Goal: Task Accomplishment & Management: Manage account settings

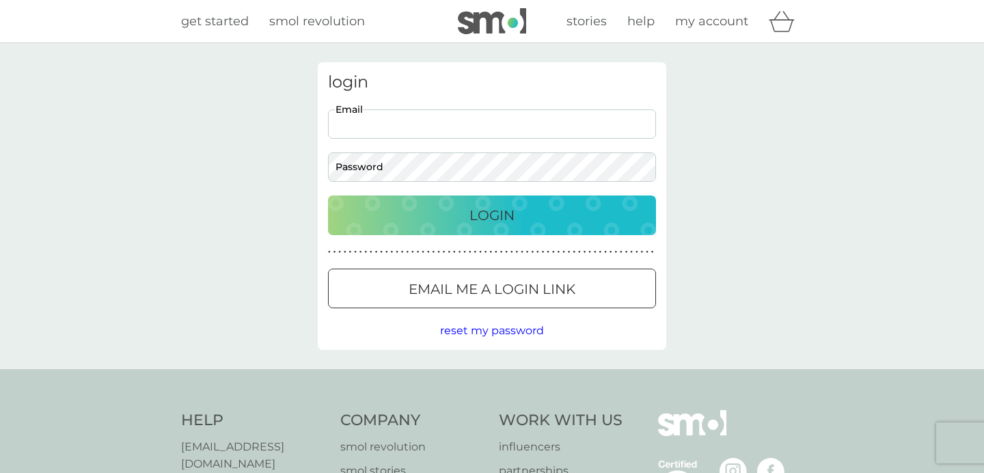
click at [421, 127] on input "Email" at bounding box center [492, 123] width 328 height 29
type input "[EMAIL_ADDRESS][DOMAIN_NAME]"
click at [328, 195] on button "Login" at bounding box center [492, 215] width 328 height 40
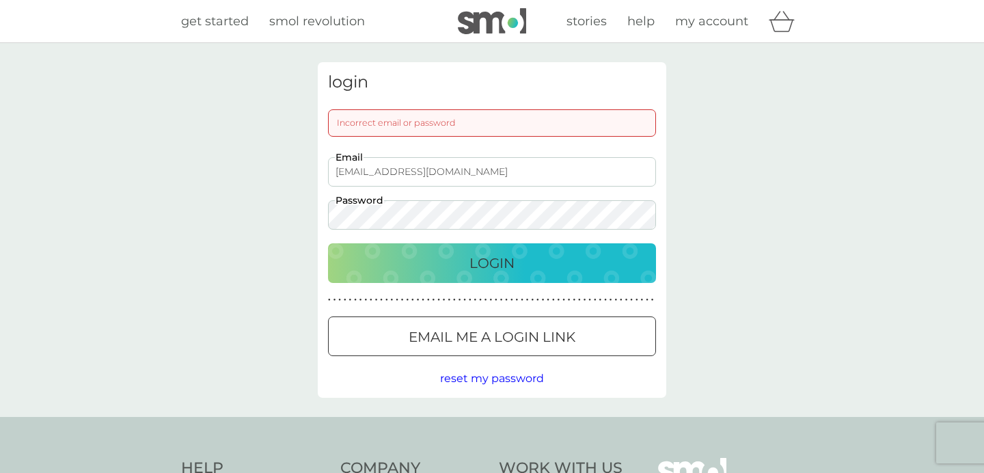
click at [328, 243] on button "Login" at bounding box center [492, 263] width 328 height 40
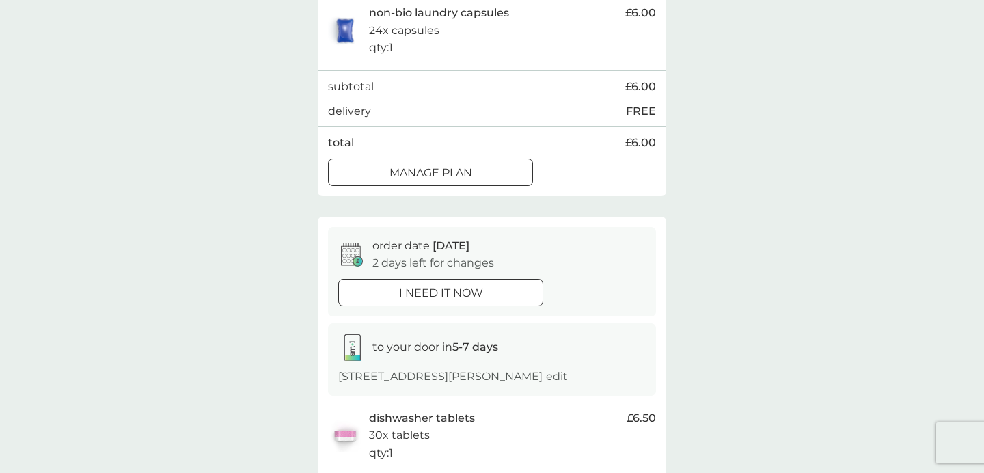
scroll to position [314, 0]
click at [463, 182] on p "Manage plan" at bounding box center [431, 174] width 83 height 18
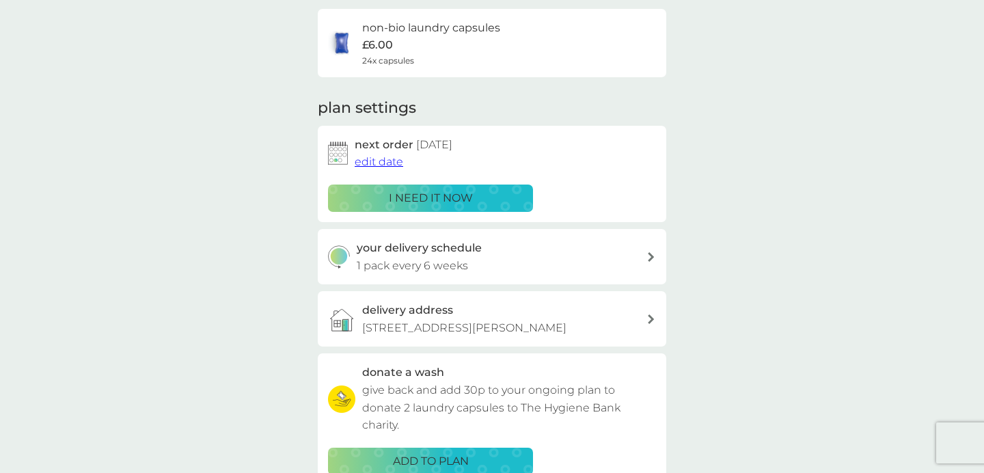
scroll to position [107, 0]
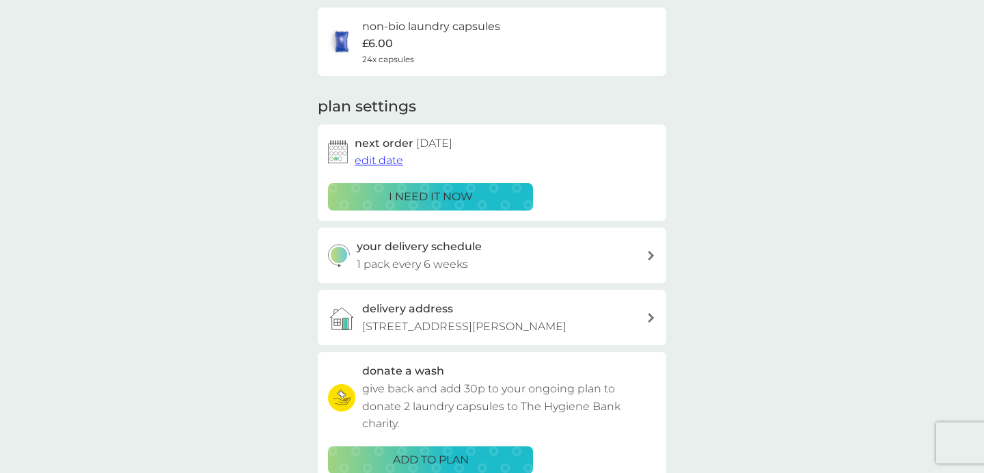
click at [388, 162] on span "edit date" at bounding box center [379, 160] width 49 height 13
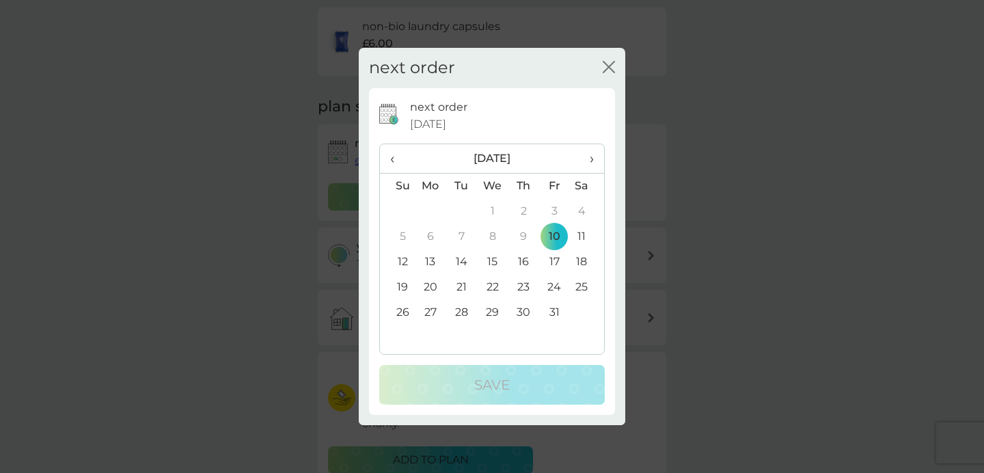
click at [405, 256] on td "12" at bounding box center [397, 261] width 35 height 25
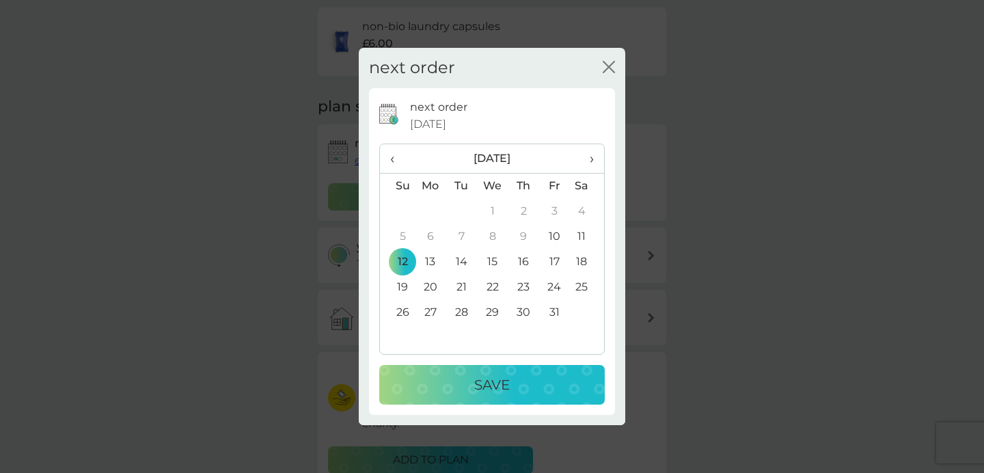
click at [458, 378] on div "Save" at bounding box center [492, 385] width 198 height 22
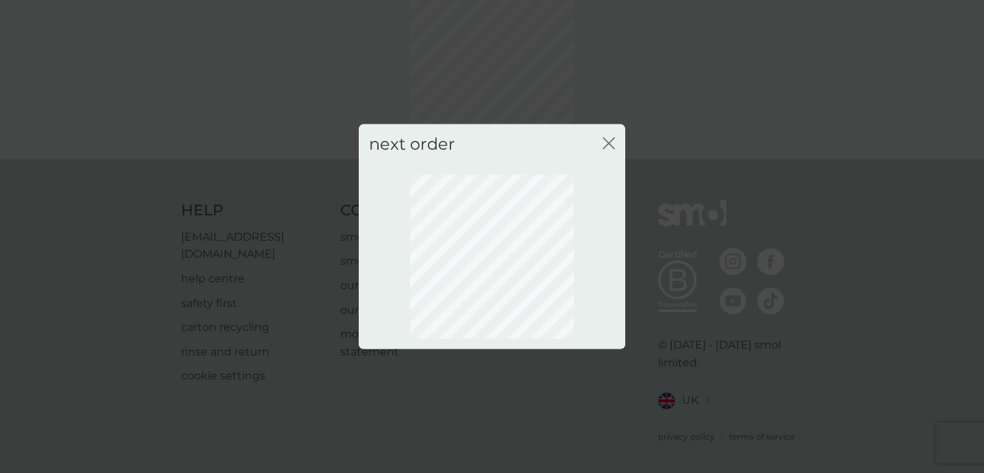
scroll to position [100, 0]
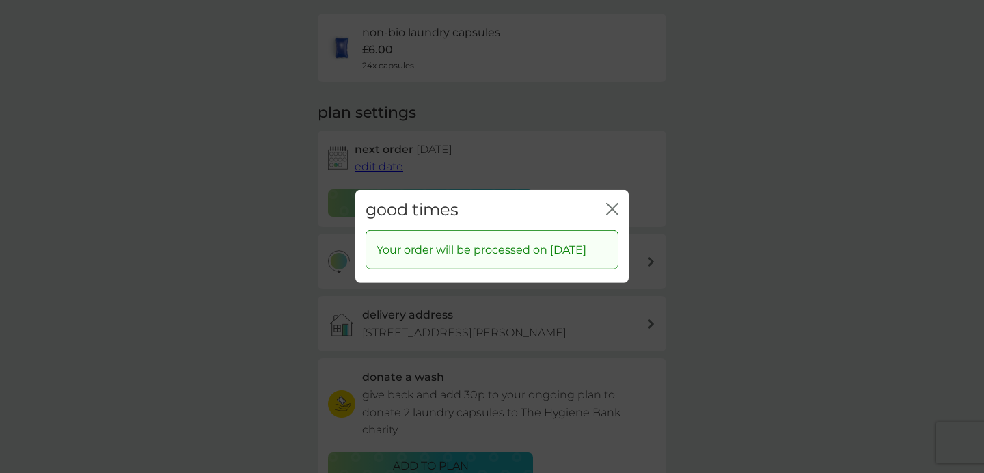
click at [611, 204] on icon "close" at bounding box center [609, 209] width 5 height 11
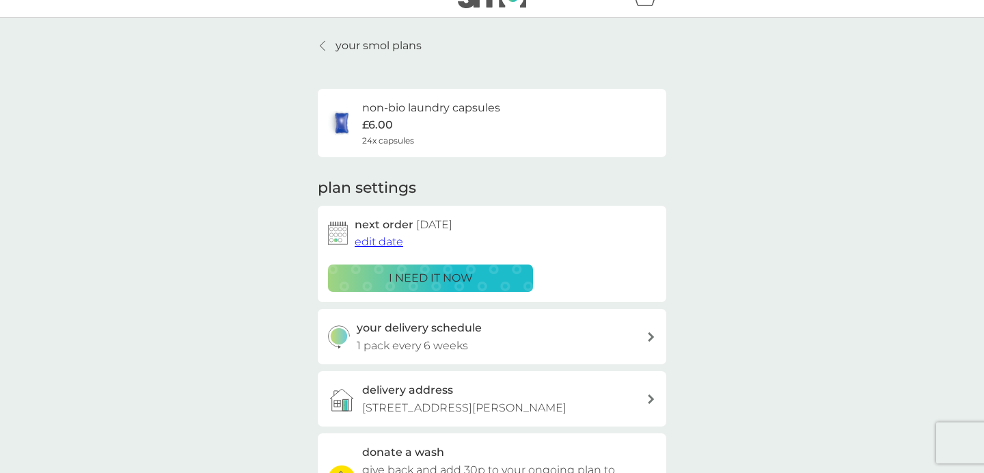
scroll to position [0, 0]
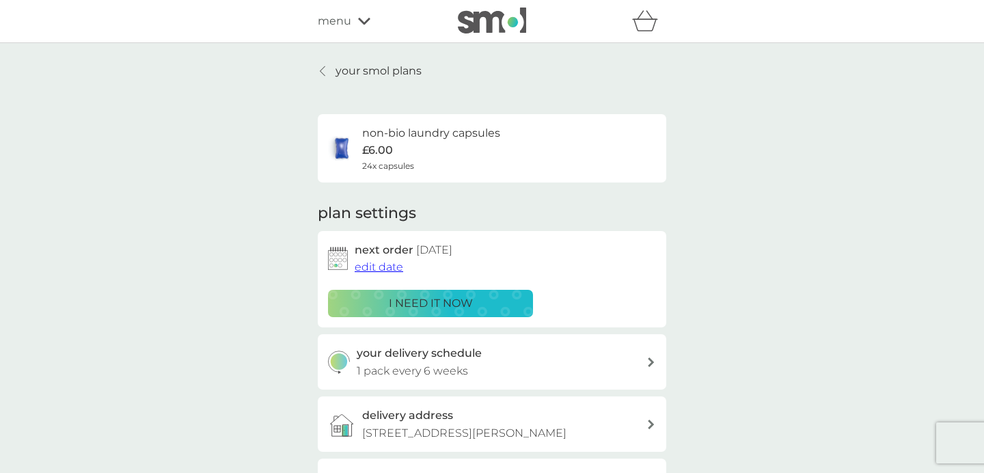
click at [322, 66] on icon at bounding box center [322, 71] width 5 height 11
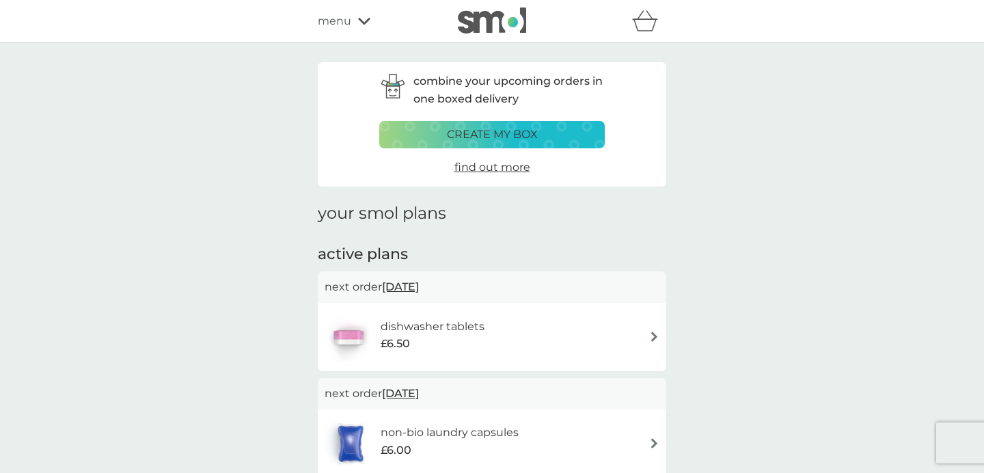
click at [502, 135] on p "create my box" at bounding box center [492, 135] width 91 height 18
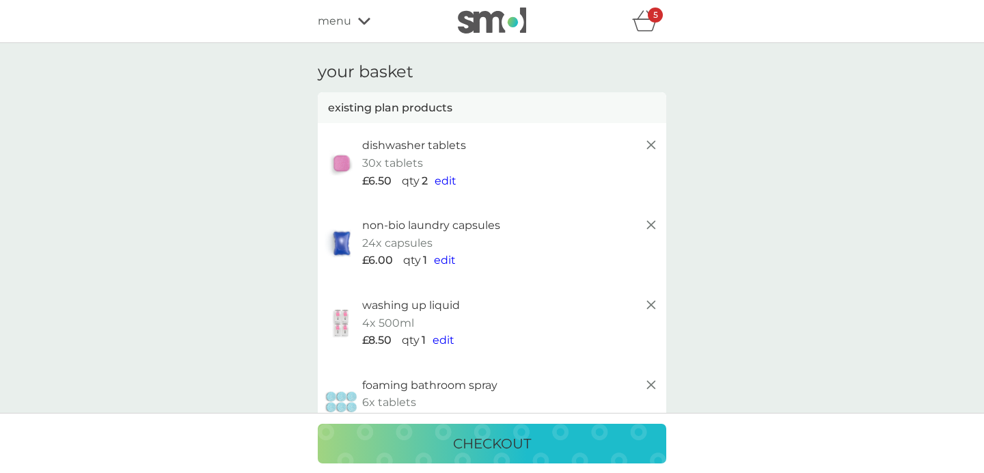
click at [646, 18] on icon "basket" at bounding box center [645, 20] width 26 height 21
click at [653, 15] on p "5" at bounding box center [655, 15] width 5 height 0
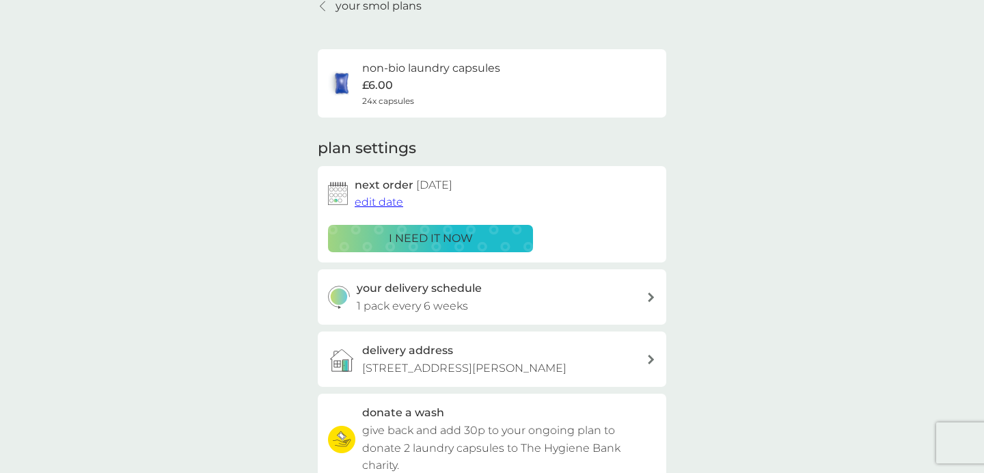
scroll to position [68, 0]
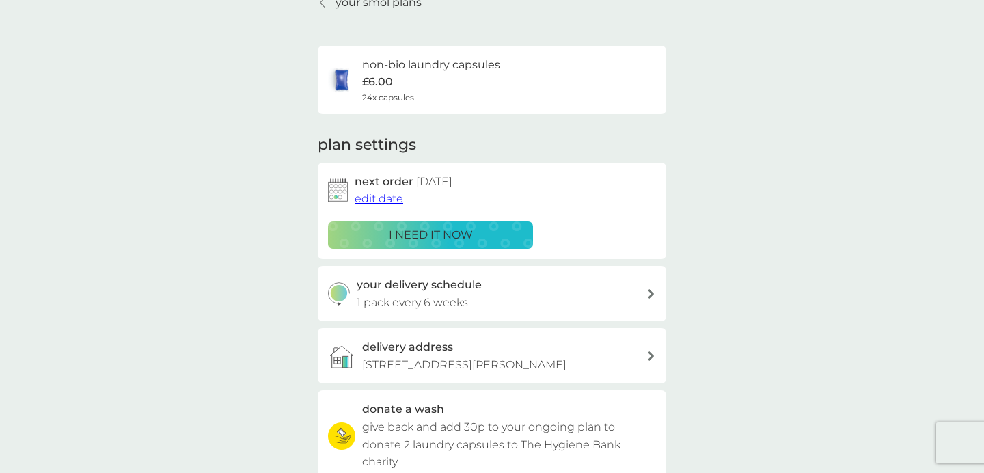
click at [369, 1] on p "your smol plans" at bounding box center [379, 3] width 86 height 18
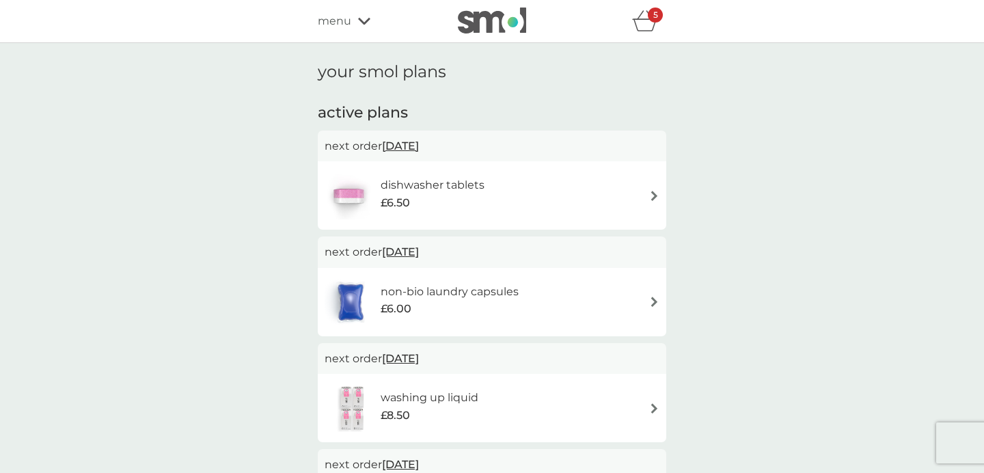
click at [644, 23] on icon "basket" at bounding box center [645, 20] width 26 height 21
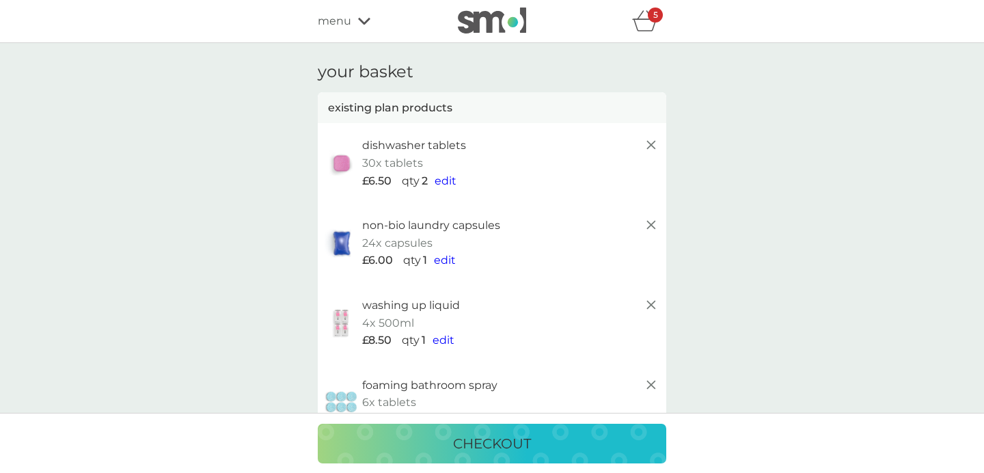
click at [648, 148] on icon at bounding box center [651, 145] width 16 height 16
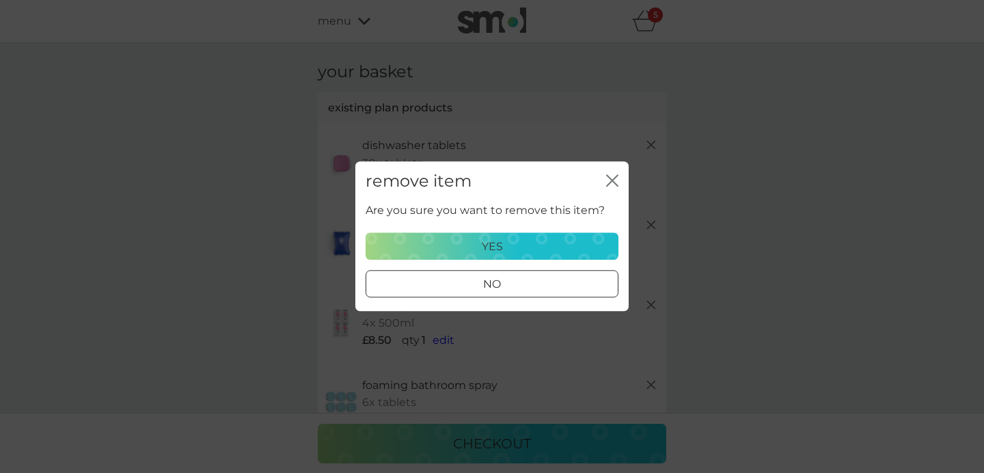
click at [526, 252] on div "yes" at bounding box center [491, 247] width 235 height 18
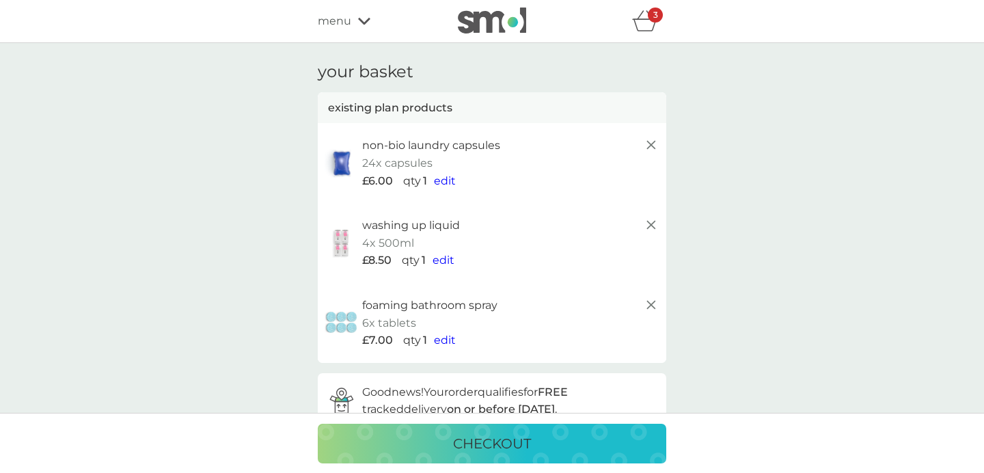
click at [649, 146] on icon at bounding box center [651, 145] width 16 height 16
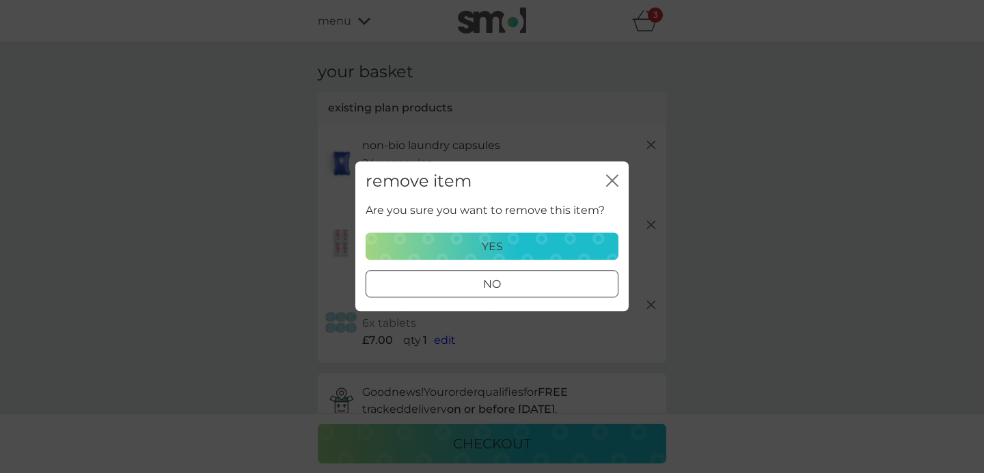
click at [523, 251] on div "yes" at bounding box center [491, 247] width 235 height 18
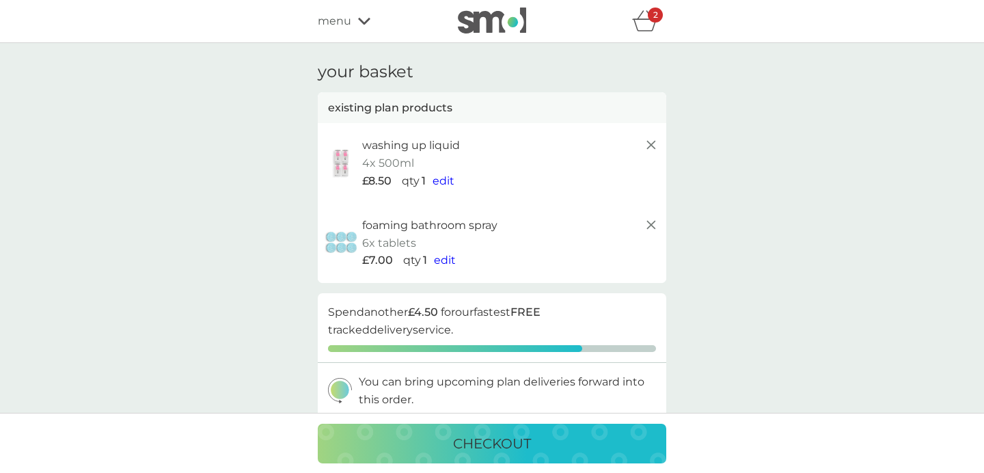
click at [652, 145] on icon at bounding box center [651, 145] width 16 height 16
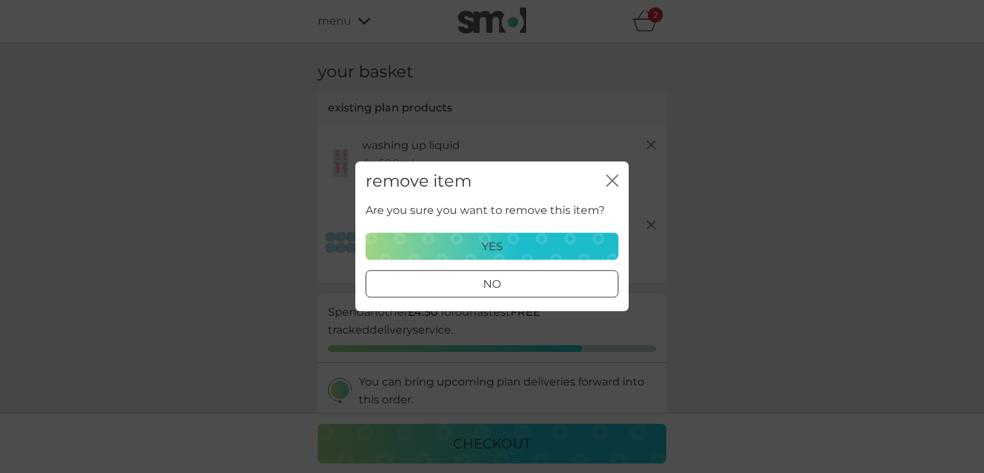
click at [551, 254] on div "yes" at bounding box center [491, 247] width 235 height 18
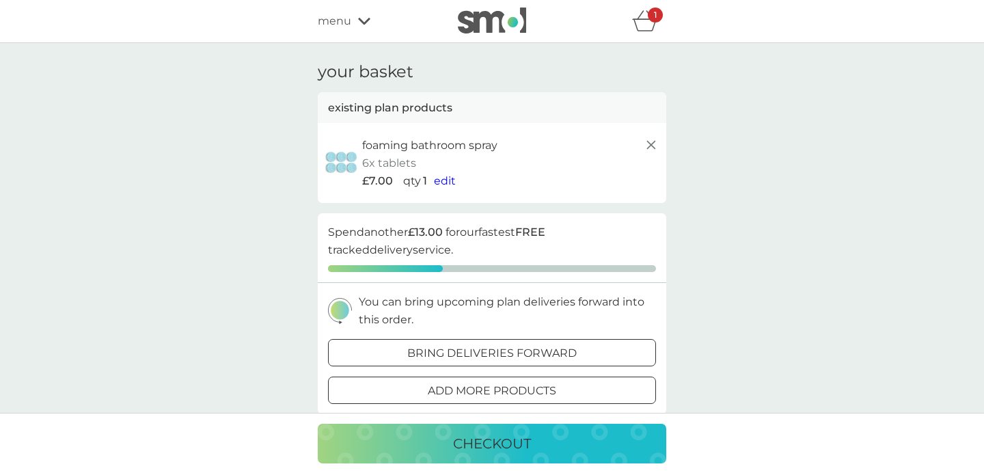
click at [649, 143] on line at bounding box center [651, 145] width 8 height 8
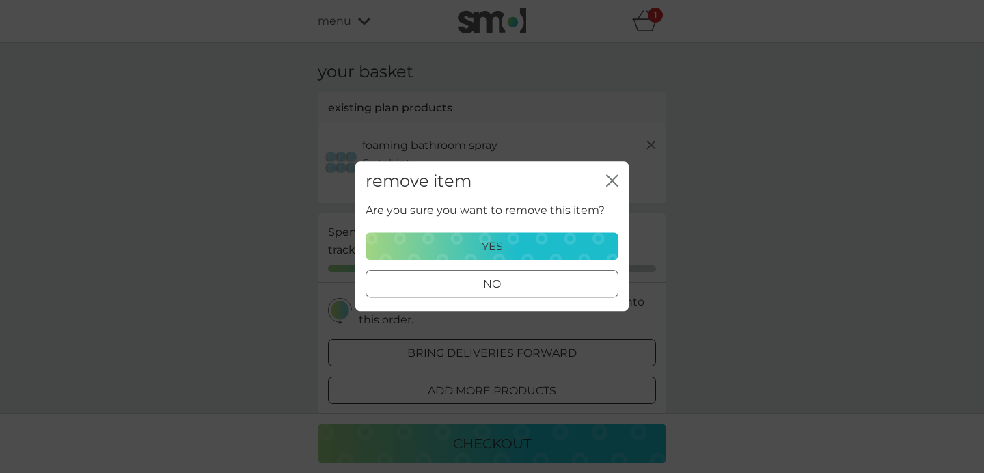
click at [549, 247] on div "yes" at bounding box center [491, 247] width 235 height 18
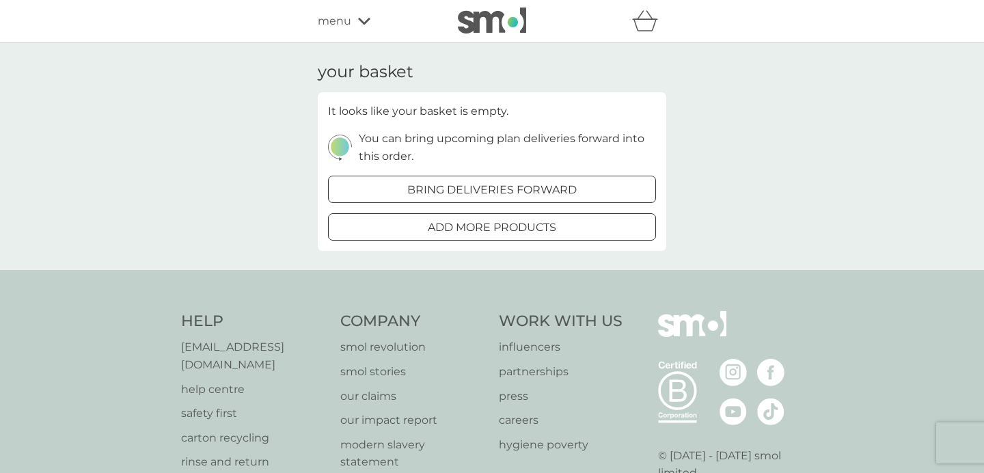
click at [359, 20] on icon at bounding box center [364, 21] width 12 height 7
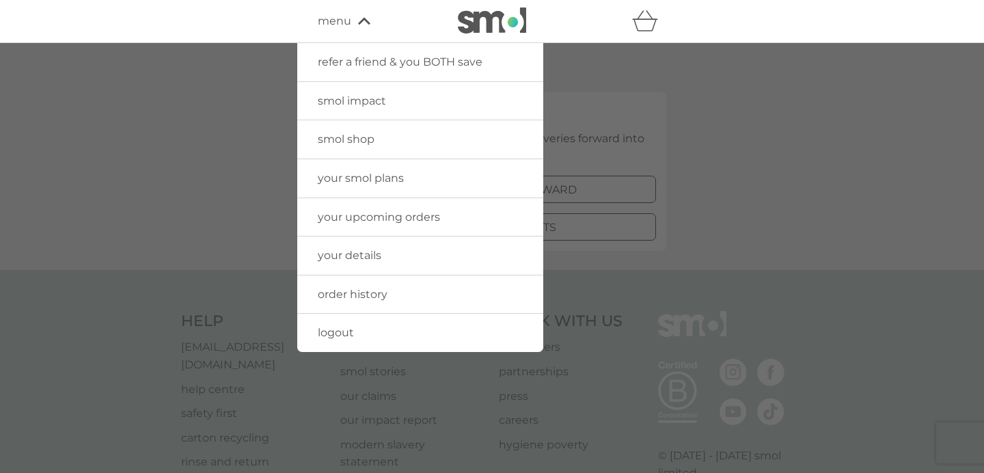
click at [355, 180] on span "your smol plans" at bounding box center [361, 178] width 86 height 13
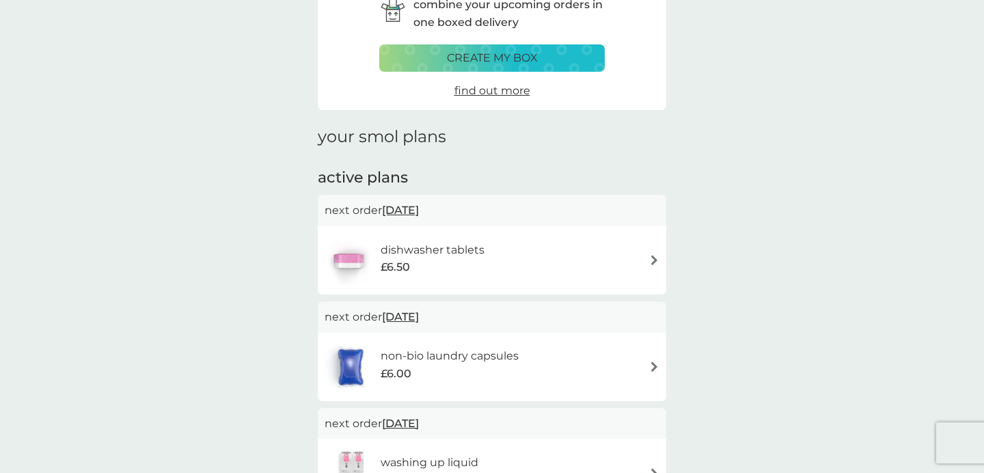
scroll to position [80, 0]
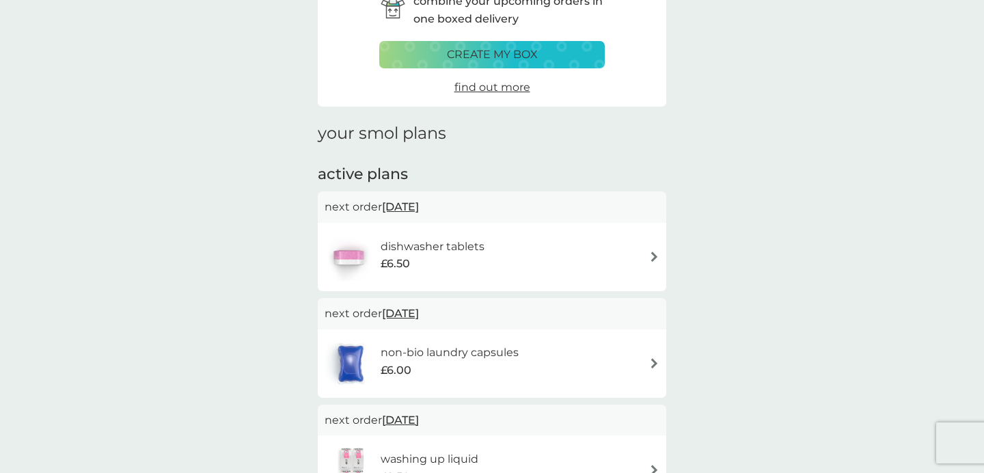
click at [654, 258] on img at bounding box center [654, 256] width 10 height 10
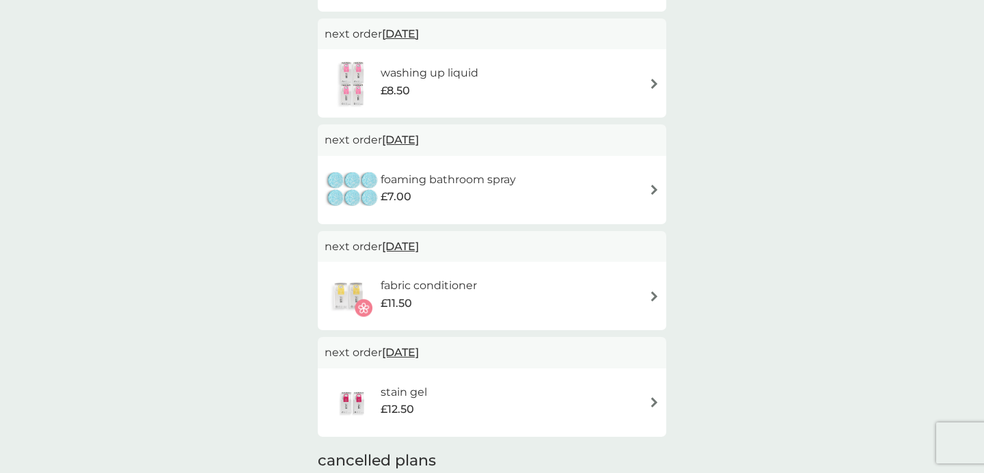
scroll to position [465, 0]
click at [655, 189] on img at bounding box center [654, 191] width 10 height 10
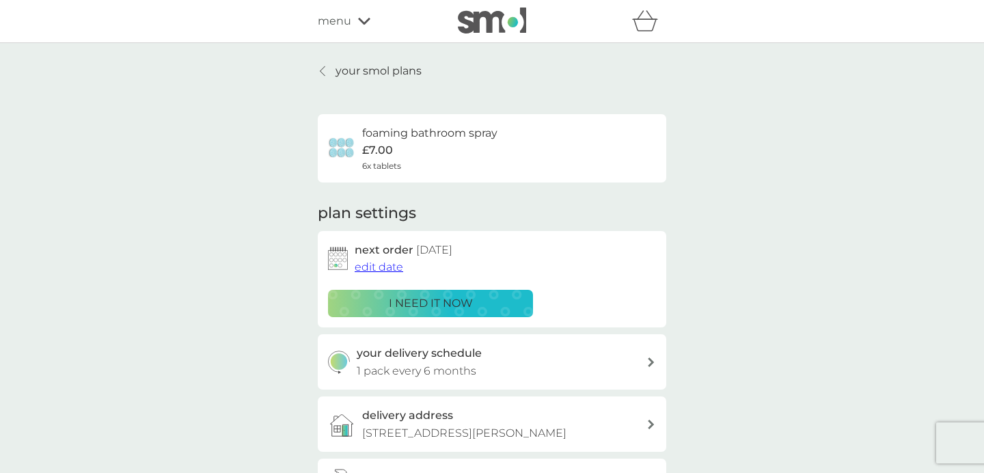
click at [390, 267] on span "edit date" at bounding box center [379, 266] width 49 height 13
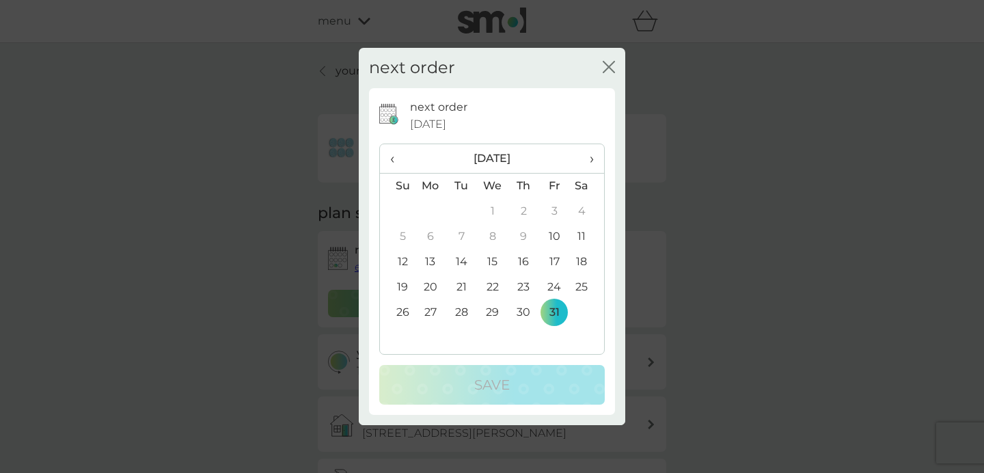
click at [589, 159] on span "›" at bounding box center [587, 158] width 14 height 29
click at [397, 336] on td "30" at bounding box center [397, 337] width 35 height 25
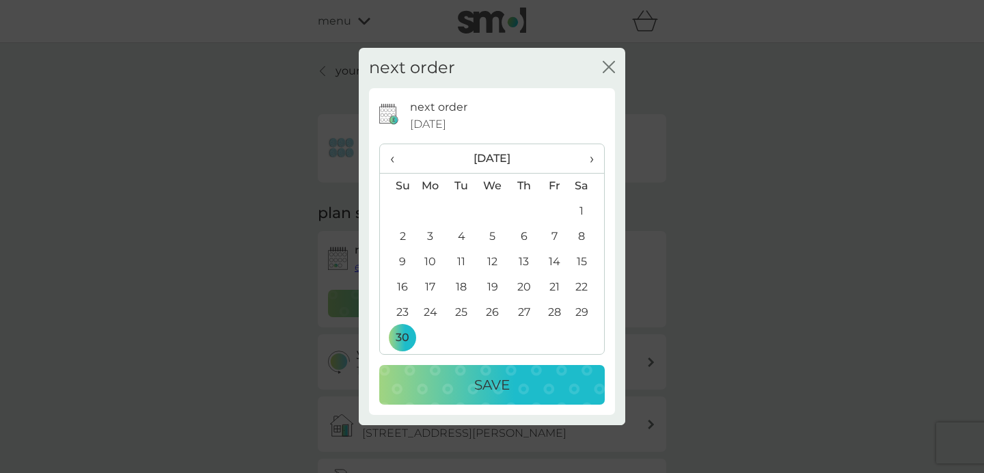
click at [427, 377] on div "Save" at bounding box center [492, 385] width 198 height 22
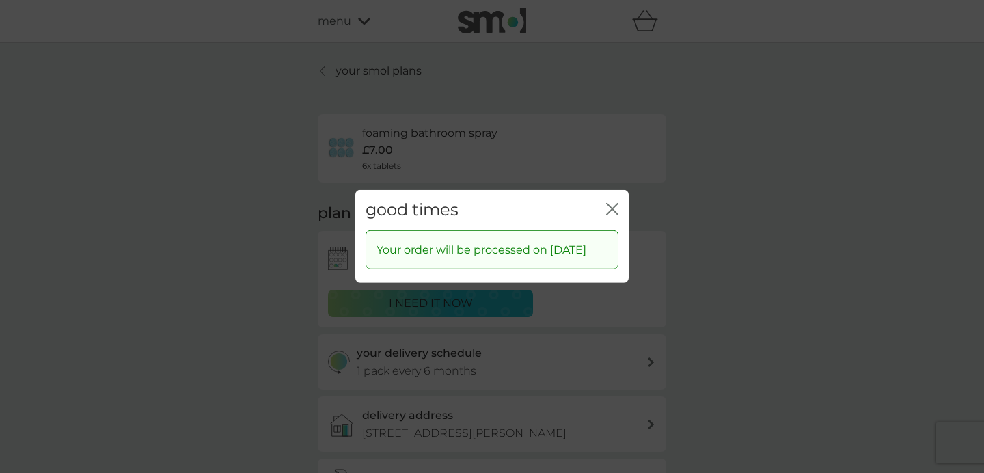
click at [614, 203] on icon "close" at bounding box center [612, 209] width 12 height 12
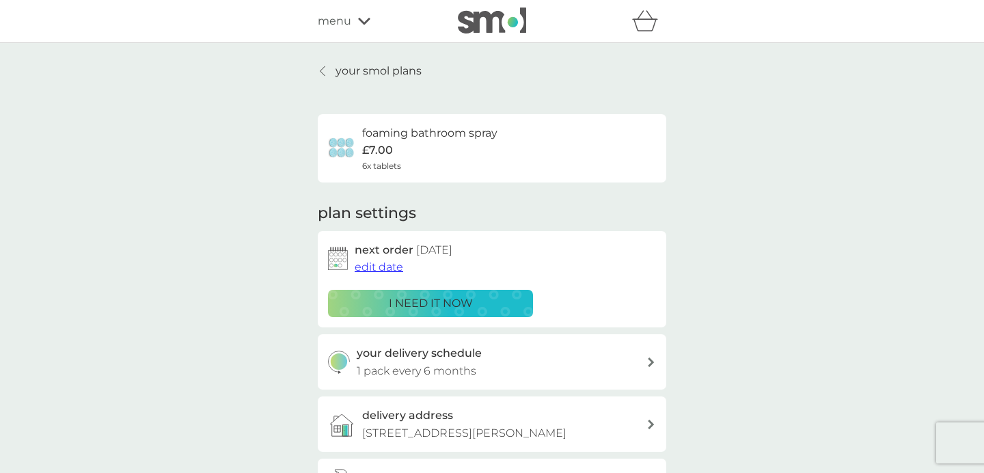
click at [322, 73] on icon at bounding box center [322, 71] width 5 height 11
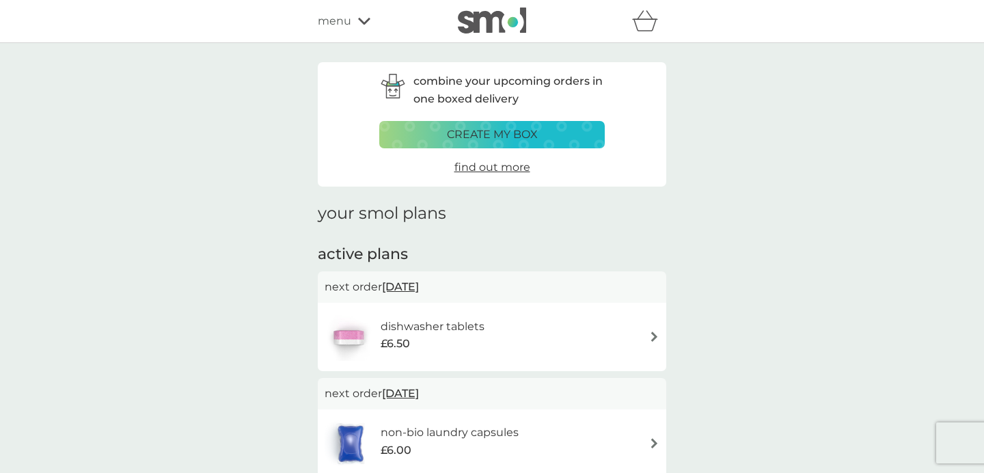
click at [362, 23] on icon at bounding box center [364, 21] width 12 height 7
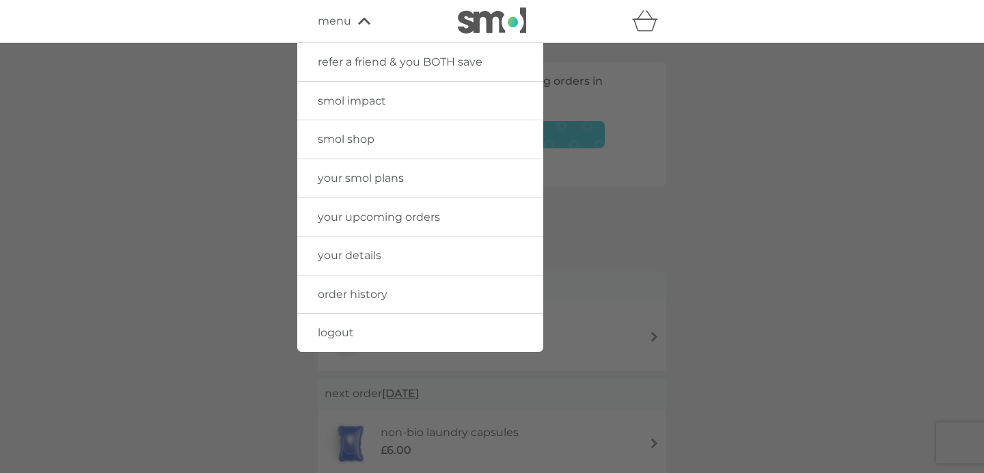
click at [359, 139] on span "smol shop" at bounding box center [346, 139] width 57 height 13
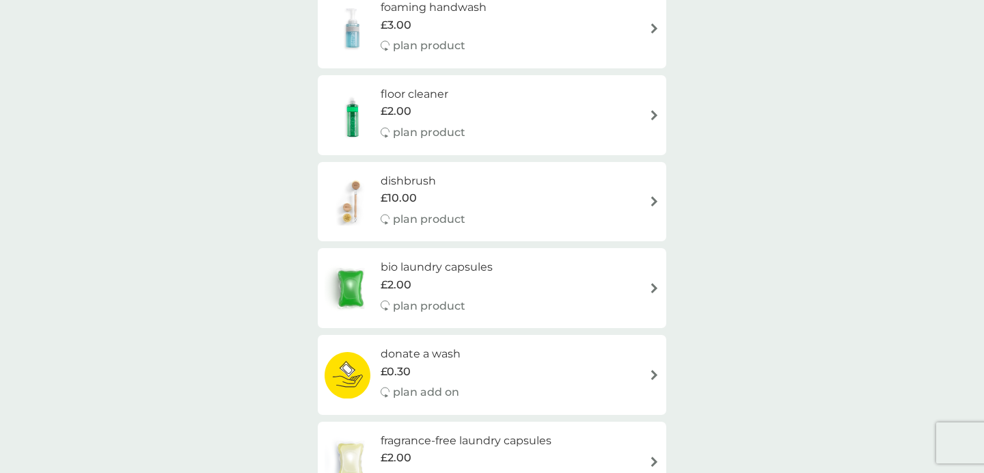
scroll to position [241, 0]
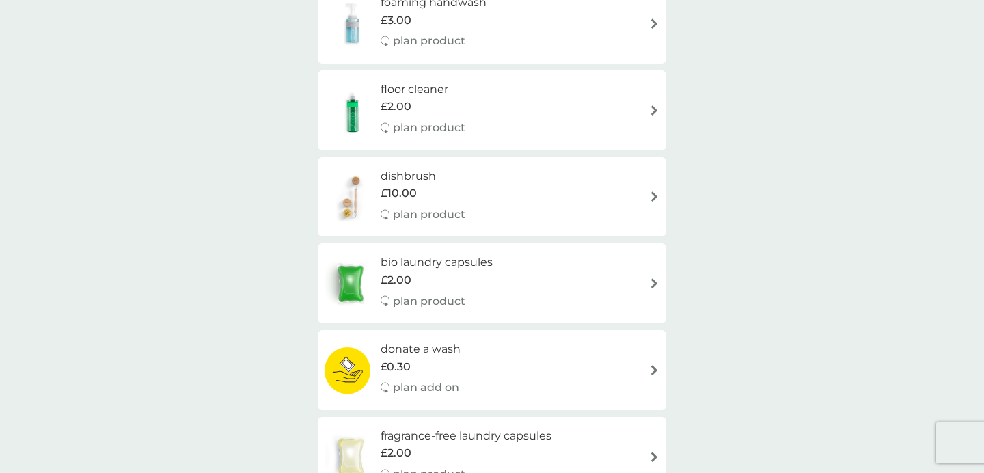
click at [655, 195] on img at bounding box center [654, 196] width 10 height 10
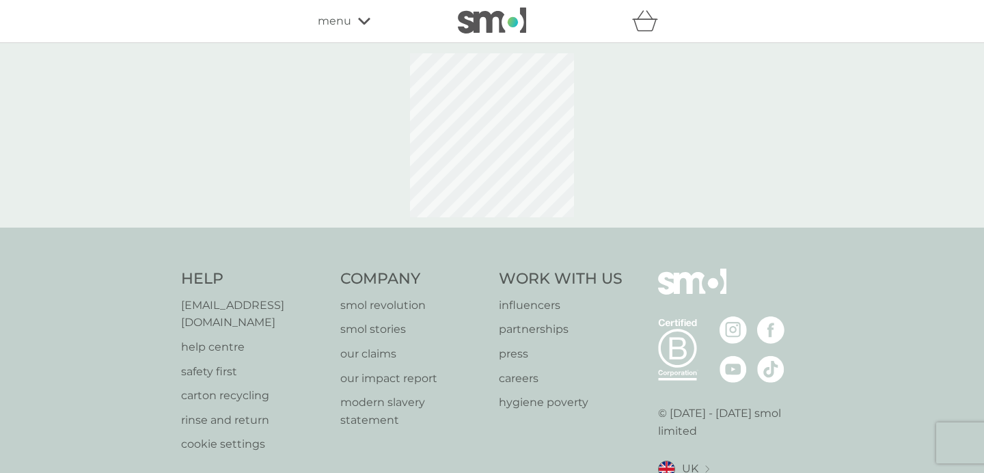
select select "245"
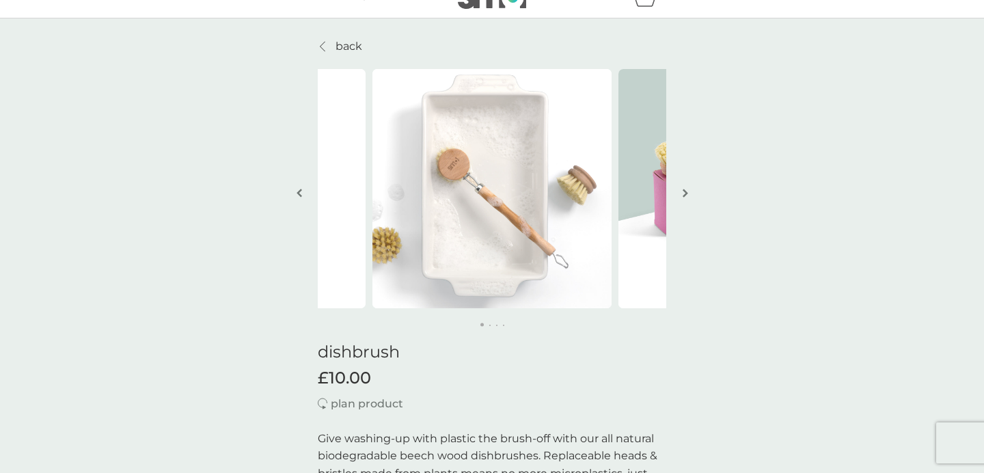
scroll to position [22, 0]
